Goal: Task Accomplishment & Management: Manage account settings

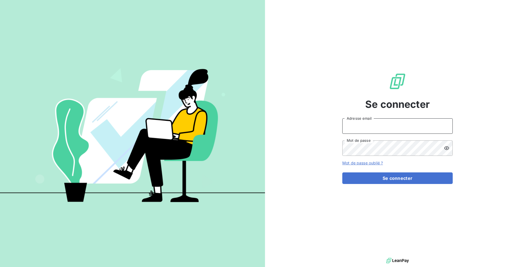
click at [367, 125] on input "Adresse email" at bounding box center [397, 125] width 110 height 15
click at [342, 172] on button "Se connecter" at bounding box center [397, 178] width 110 height 12
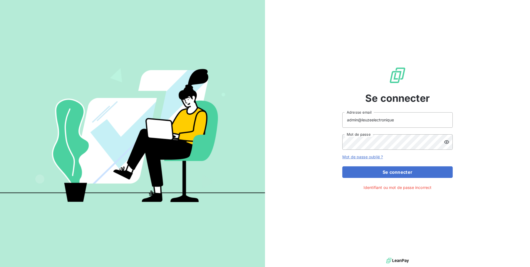
click at [520, 20] on div "Se connecter admin@leuzeelectronique Adresse email Mot de passe Mot de passe ou…" at bounding box center [397, 128] width 265 height 257
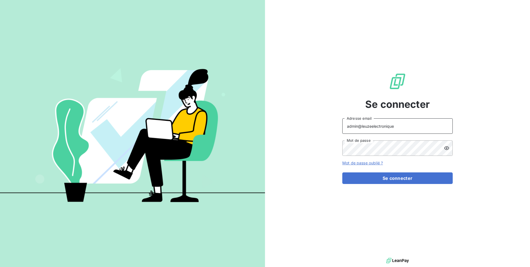
click at [394, 128] on input "admin@leuzeelectronique" at bounding box center [397, 125] width 110 height 15
click at [342, 172] on button "Se connecter" at bounding box center [397, 178] width 110 height 12
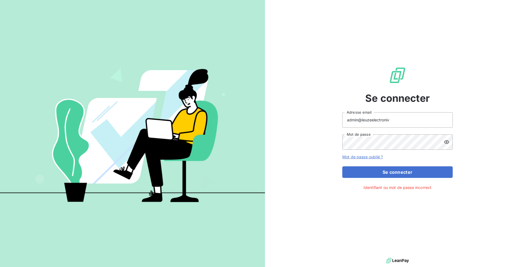
click at [394, 128] on div "admin@leuzeelectroniv Adresse email Mot de passe" at bounding box center [397, 131] width 110 height 38
click at [404, 125] on input "admin@leuzeelectroniv" at bounding box center [397, 119] width 110 height 15
click at [407, 120] on input "admin@leuzeelectroniv" at bounding box center [397, 119] width 110 height 15
click at [342, 166] on button "Se connecter" at bounding box center [397, 172] width 110 height 12
click at [446, 139] on icon at bounding box center [447, 142] width 6 height 6
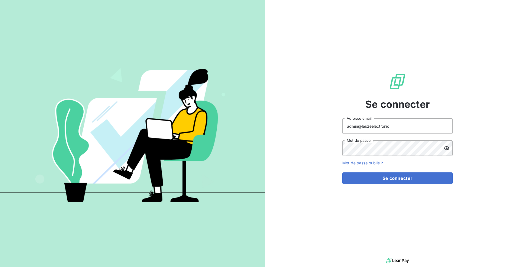
click at [470, 124] on div "Se connecter admin@leuzeelectronic Adresse email Mot de passe Mot de passe oubl…" at bounding box center [397, 128] width 265 height 257
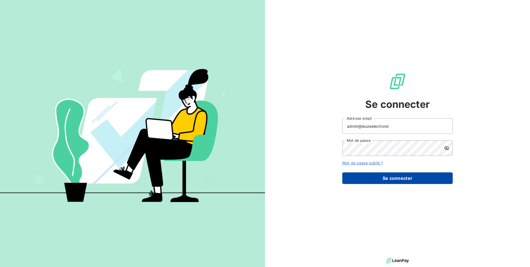
click at [405, 178] on button "Se connecter" at bounding box center [397, 178] width 110 height 12
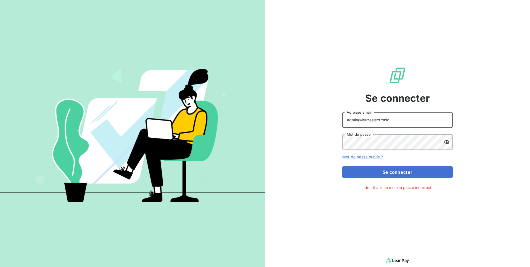
click at [393, 118] on input "admin@leuzeelectronic" at bounding box center [397, 119] width 110 height 15
type input "admin@leuze"
click at [385, 175] on button "Se connecter" at bounding box center [397, 172] width 110 height 12
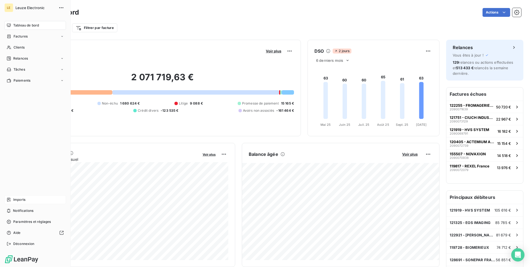
click at [17, 197] on div "Imports" at bounding box center [35, 199] width 62 height 9
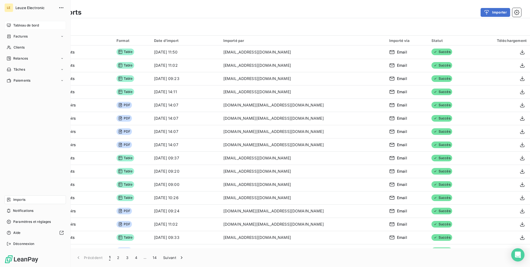
click at [10, 26] on icon at bounding box center [9, 25] width 4 height 4
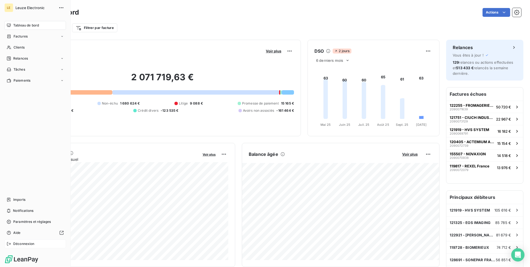
click at [20, 242] on span "Déconnexion" at bounding box center [23, 243] width 21 height 5
